Goal: Information Seeking & Learning: Learn about a topic

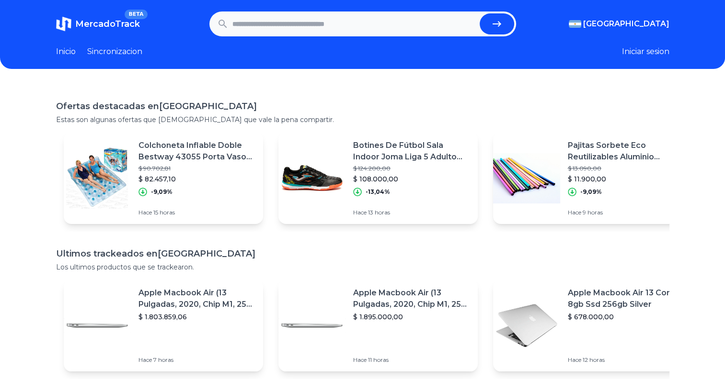
click at [307, 28] on input "text" at bounding box center [353, 23] width 243 height 21
type input "**********"
click at [480, 13] on button "submit" at bounding box center [497, 23] width 35 height 21
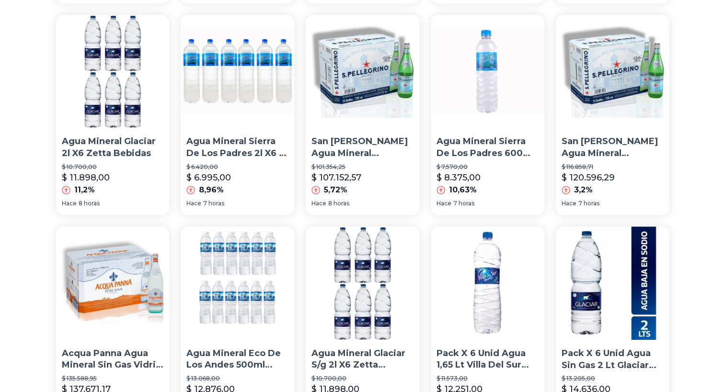
scroll to position [503, 4]
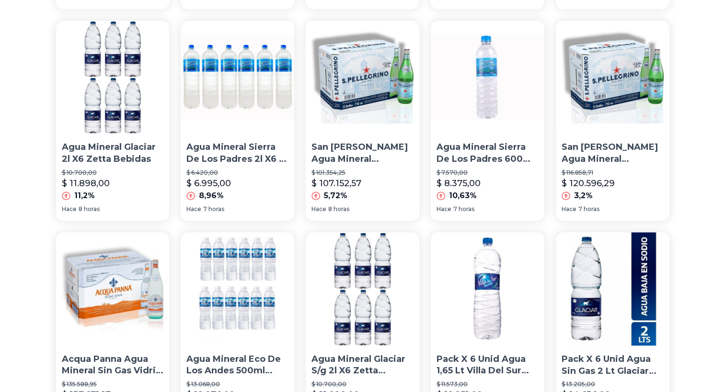
click at [376, 100] on img at bounding box center [363, 78] width 114 height 114
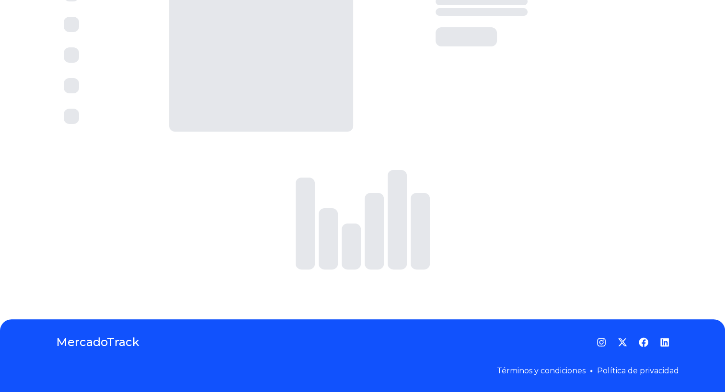
scroll to position [0, 4]
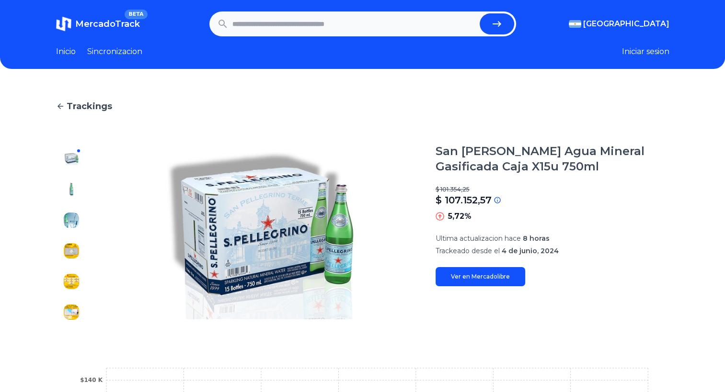
click at [458, 279] on link "Ver en Mercadolibre" at bounding box center [481, 276] width 90 height 19
type input "**********"
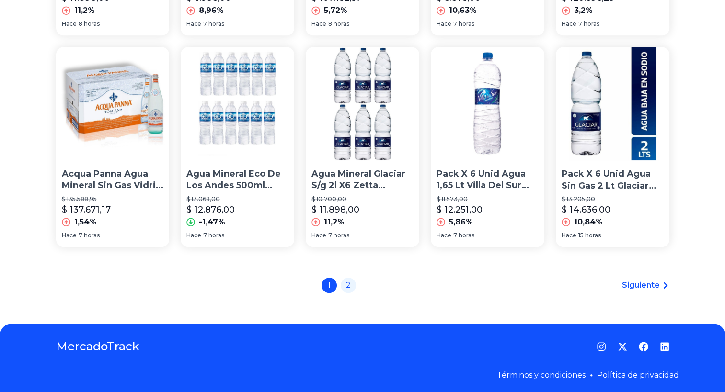
scroll to position [693, 4]
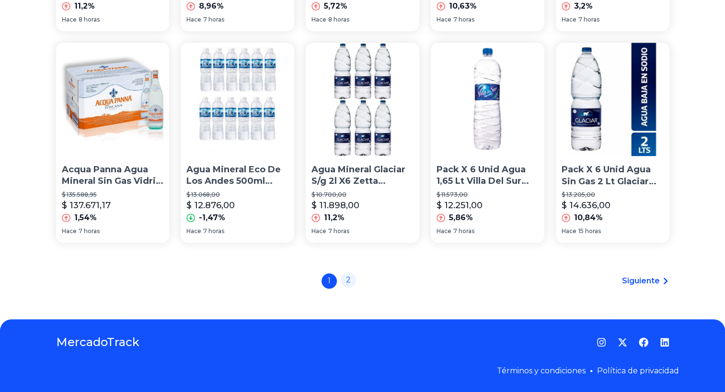
click at [344, 283] on link "2" at bounding box center [348, 280] width 15 height 15
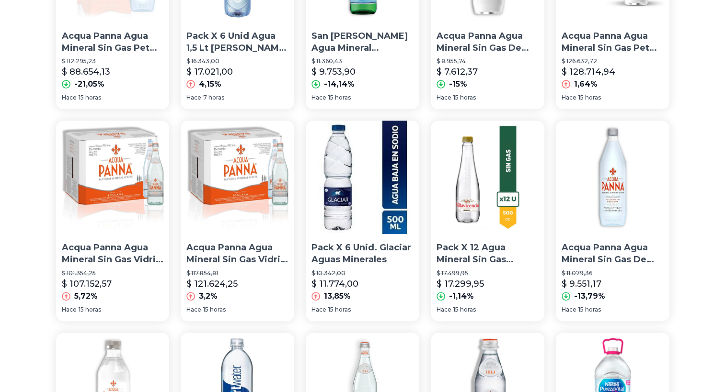
scroll to position [0, 4]
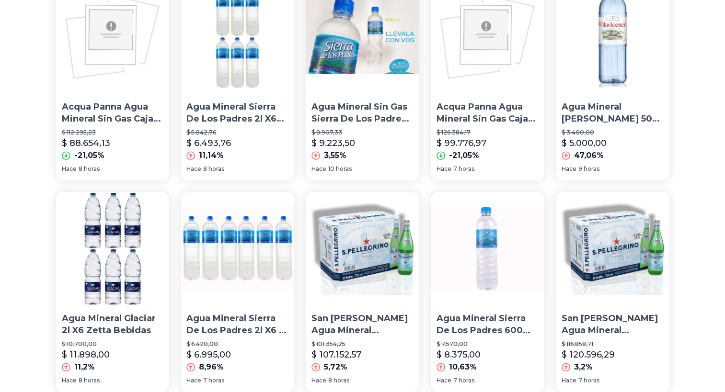
scroll to position [0, 4]
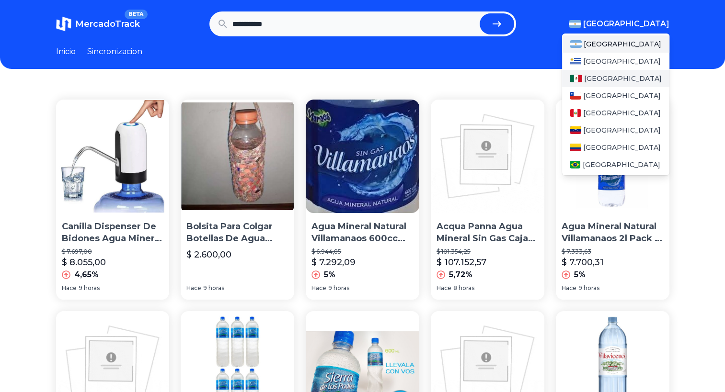
click at [599, 82] on span "[GEOGRAPHIC_DATA]" at bounding box center [623, 79] width 78 height 10
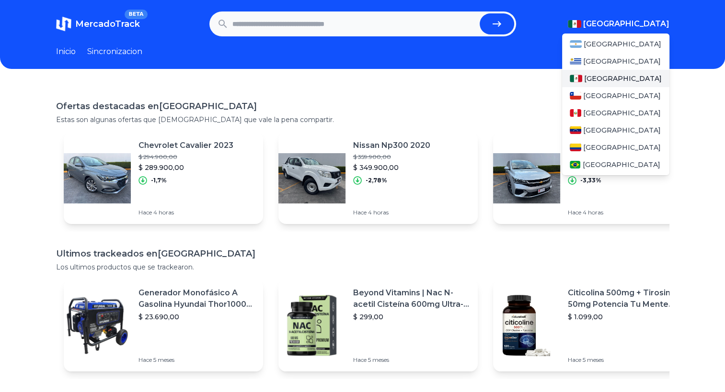
click at [602, 78] on span "[GEOGRAPHIC_DATA]" at bounding box center [623, 79] width 78 height 10
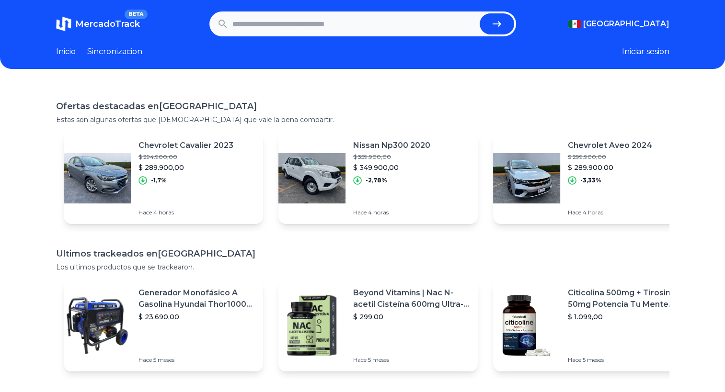
click at [367, 29] on input "text" at bounding box center [353, 23] width 243 height 21
type input "**********"
click at [480, 13] on button "submit" at bounding box center [497, 23] width 35 height 21
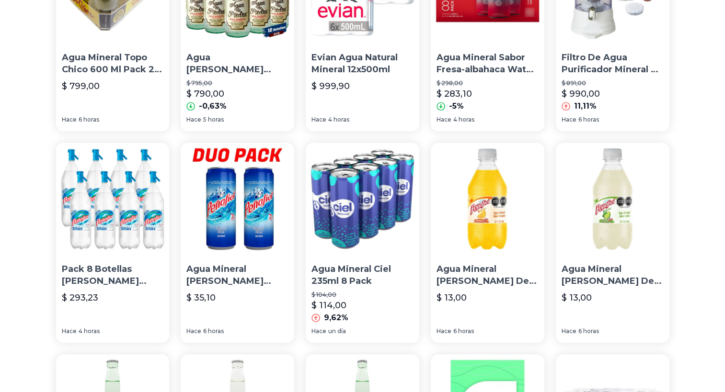
scroll to position [381, 0]
click at [217, 161] on img at bounding box center [238, 199] width 114 height 114
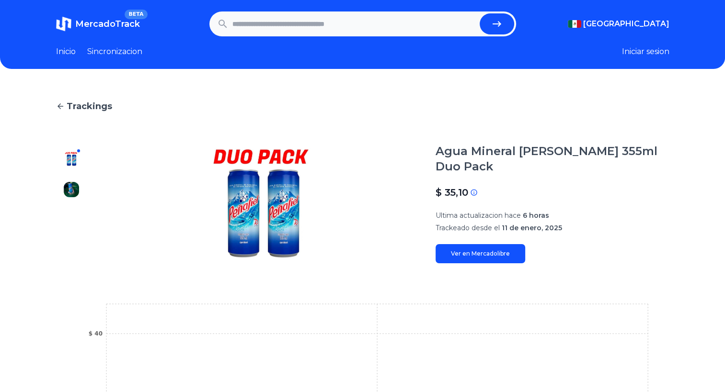
type input "**********"
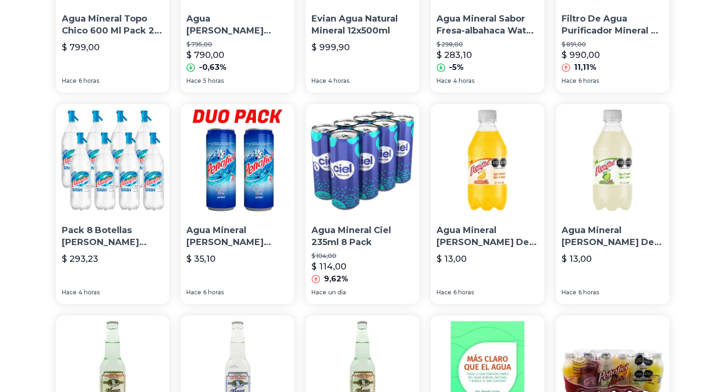
scroll to position [422, 0]
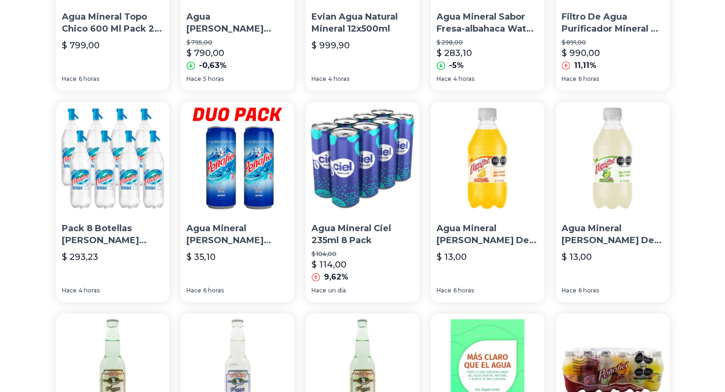
click at [378, 175] on img at bounding box center [363, 159] width 114 height 114
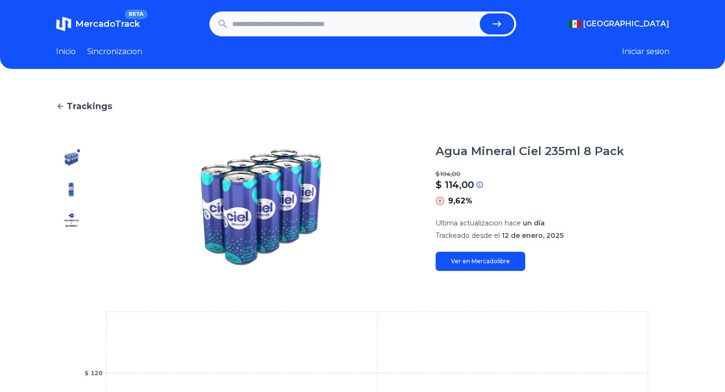
click at [493, 260] on link "Ver en Mercadolibre" at bounding box center [481, 261] width 90 height 19
type input "**********"
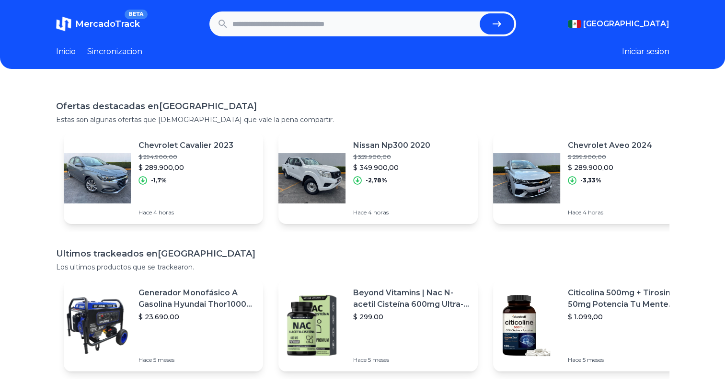
scroll to position [0, 4]
type input "**********"
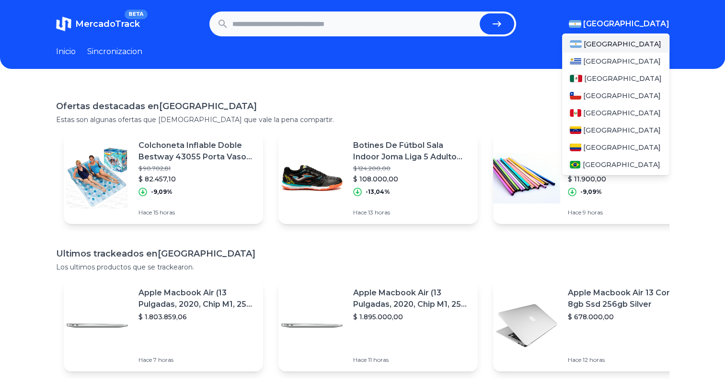
click at [656, 23] on span "[GEOGRAPHIC_DATA]" at bounding box center [626, 24] width 86 height 12
click at [603, 76] on span "[GEOGRAPHIC_DATA]" at bounding box center [623, 79] width 78 height 10
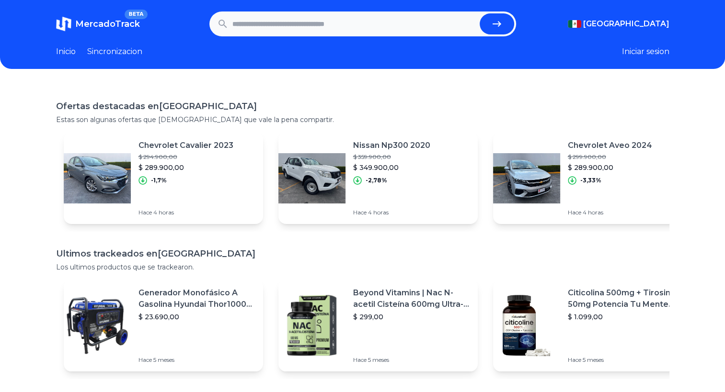
click at [373, 26] on input "text" at bounding box center [353, 23] width 243 height 21
type input "******"
click at [480, 13] on button "submit" at bounding box center [497, 23] width 35 height 21
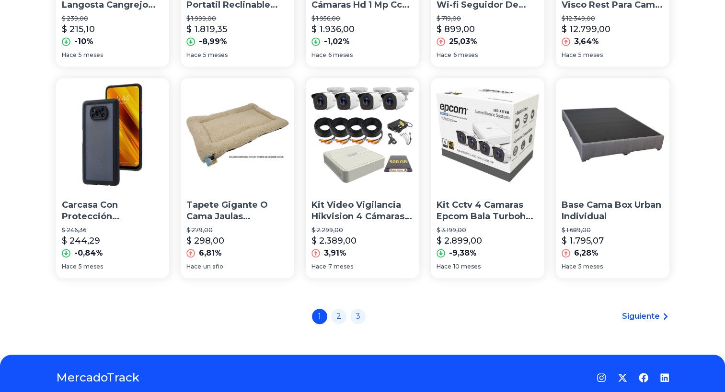
scroll to position [658, 0]
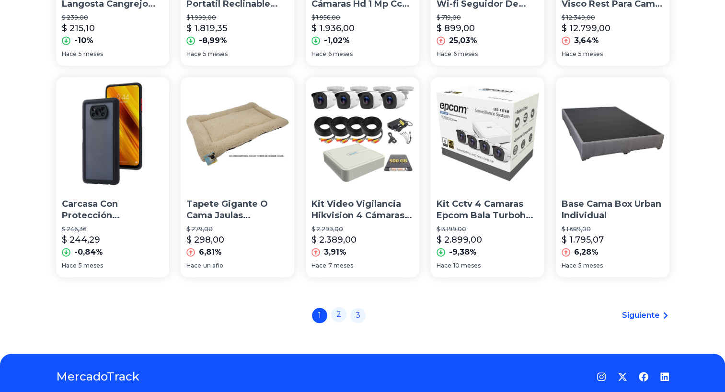
click at [341, 315] on link "2" at bounding box center [338, 314] width 15 height 15
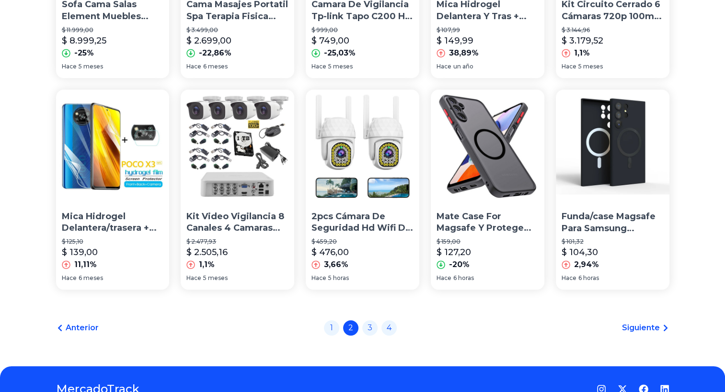
scroll to position [646, 0]
click at [373, 327] on link "3" at bounding box center [369, 327] width 15 height 15
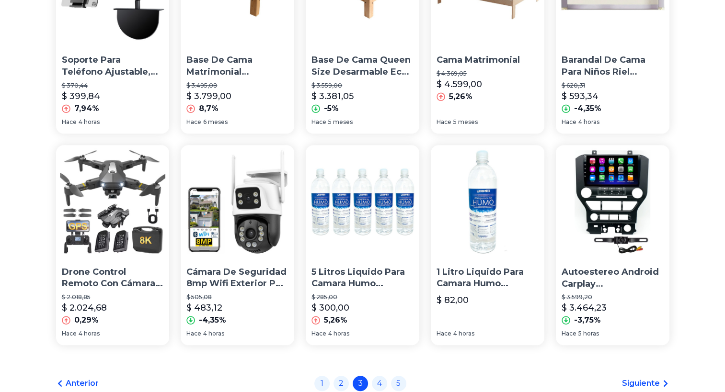
scroll to position [693, 0]
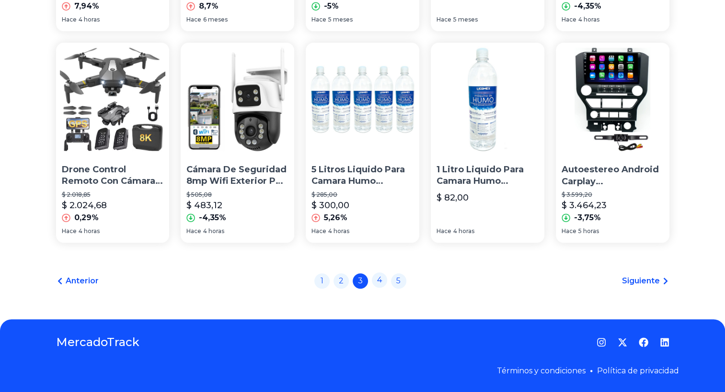
click at [380, 276] on link "4" at bounding box center [379, 280] width 15 height 15
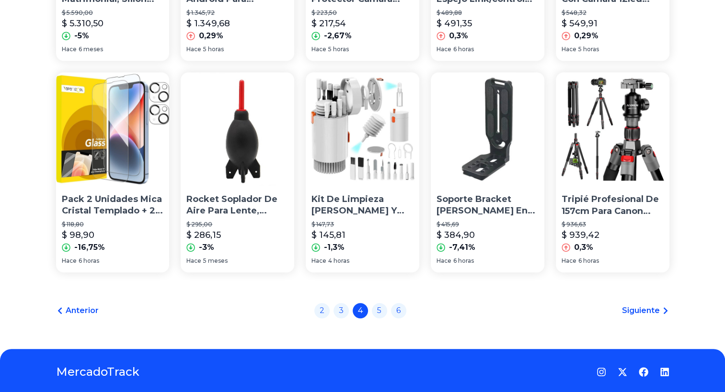
scroll to position [693, 0]
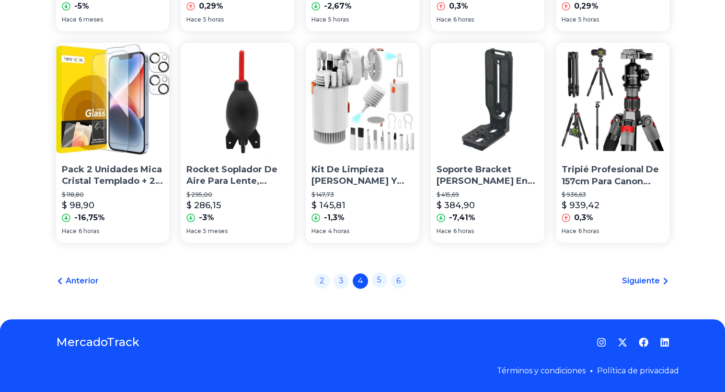
click at [380, 276] on link "5" at bounding box center [379, 280] width 15 height 15
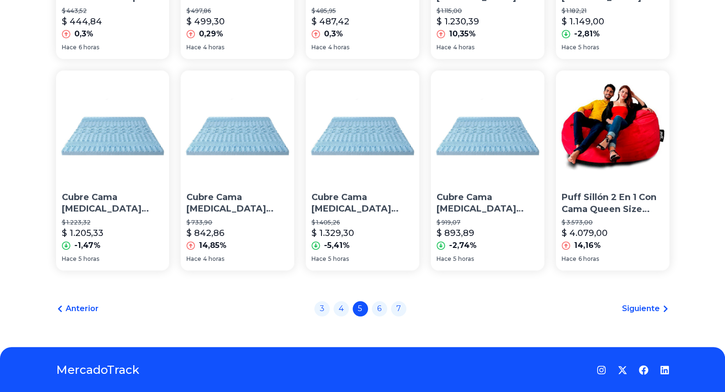
scroll to position [666, 0]
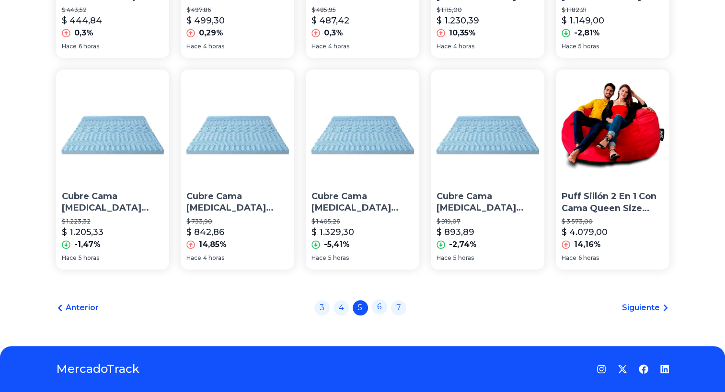
click at [380, 311] on link "6" at bounding box center [379, 306] width 15 height 15
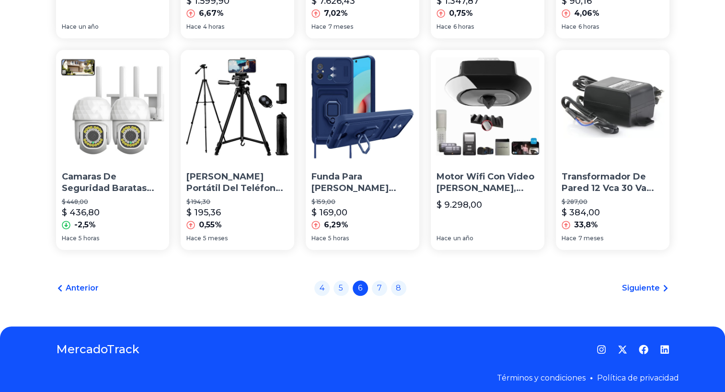
scroll to position [693, 0]
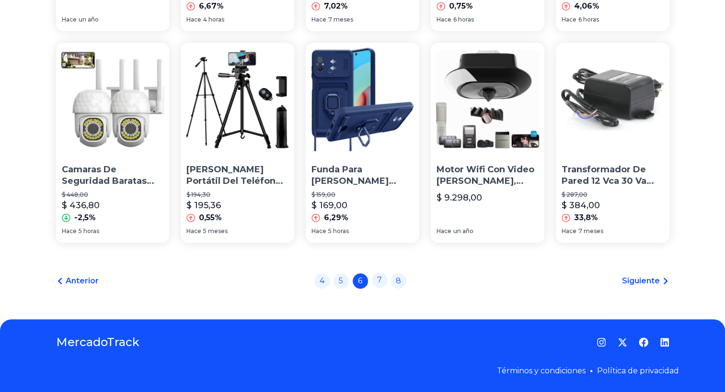
click at [383, 281] on link "7" at bounding box center [379, 280] width 15 height 15
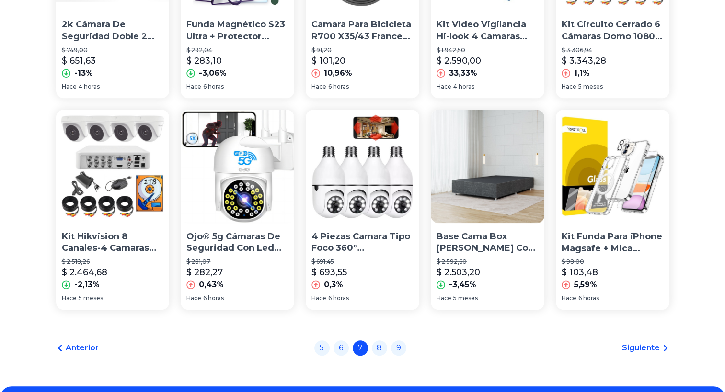
scroll to position [626, 0]
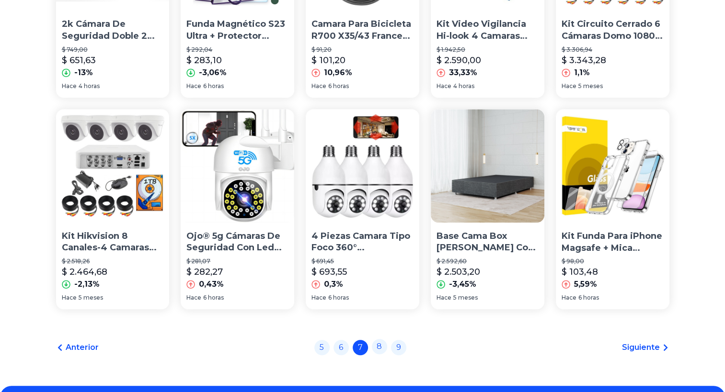
click at [382, 349] on link "8" at bounding box center [379, 346] width 15 height 15
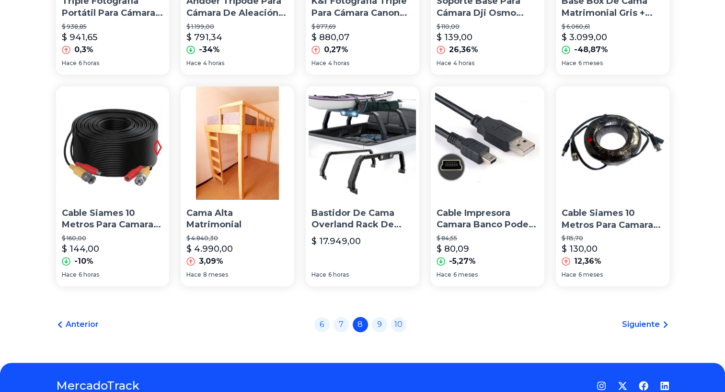
scroll to position [693, 0]
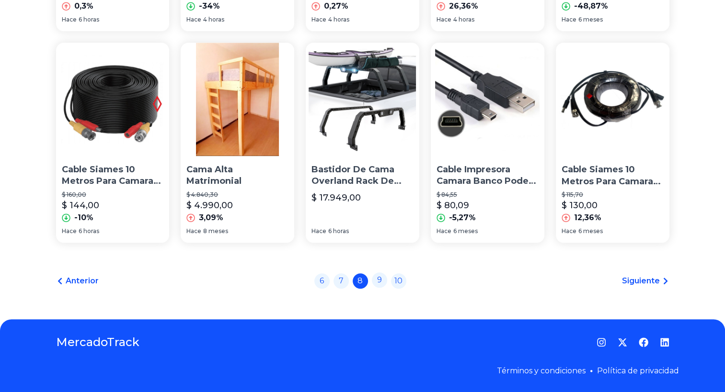
click at [380, 278] on link "9" at bounding box center [379, 280] width 15 height 15
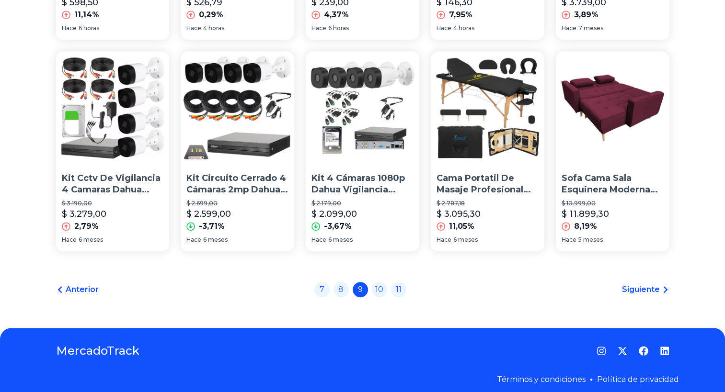
scroll to position [693, 0]
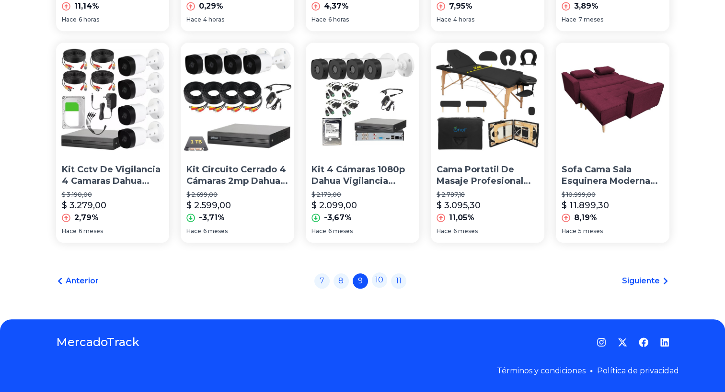
click at [380, 278] on link "10" at bounding box center [379, 280] width 15 height 15
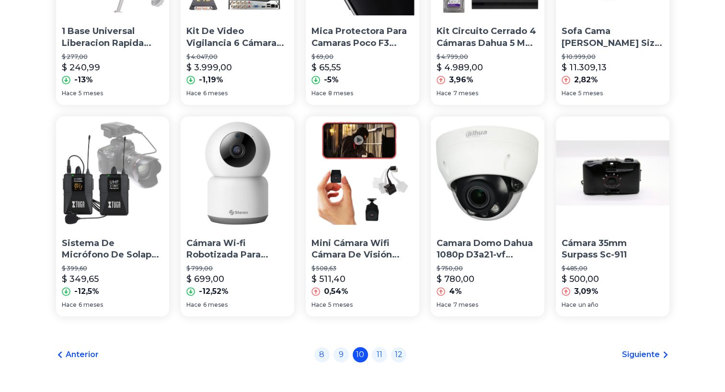
scroll to position [693, 0]
